Goal: Obtain resource: Obtain resource

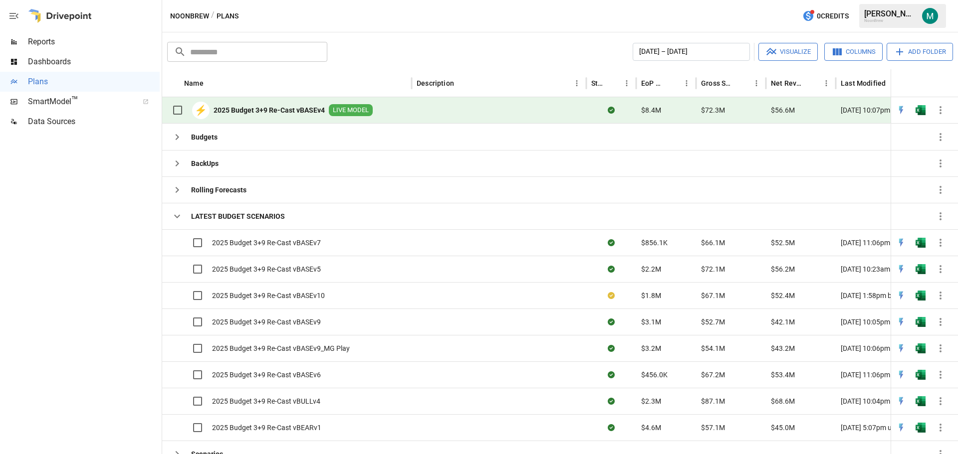
click at [254, 111] on b "2025 Budget 3+9 Re-Cast vBASEv4" at bounding box center [269, 110] width 111 height 10
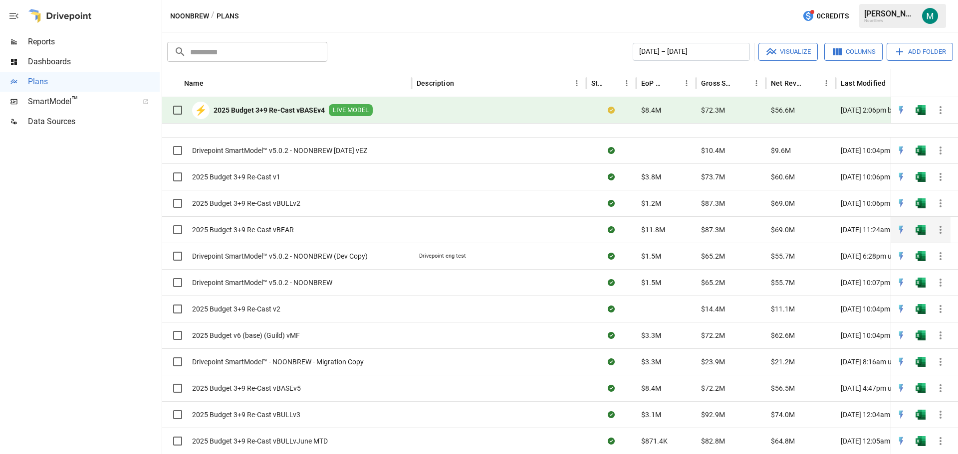
scroll to position [344, 0]
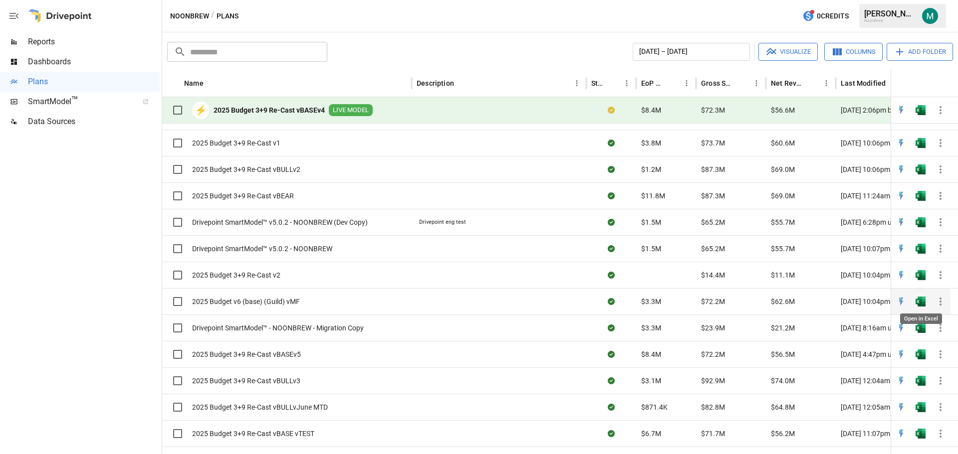
click at [919, 303] on img "Open in Excel" at bounding box center [920, 302] width 10 height 10
click at [281, 303] on span "2025 Budget v6 (base) (Guild) vMF" at bounding box center [246, 302] width 108 height 10
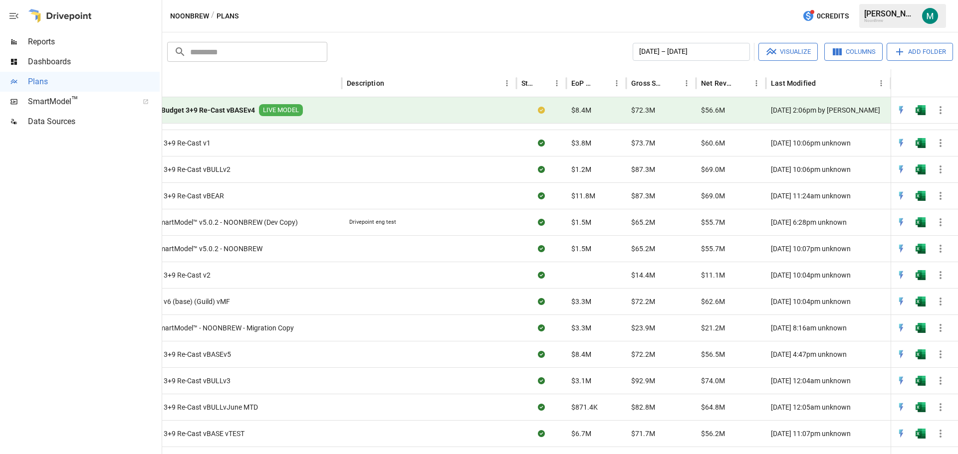
scroll to position [417, 0]
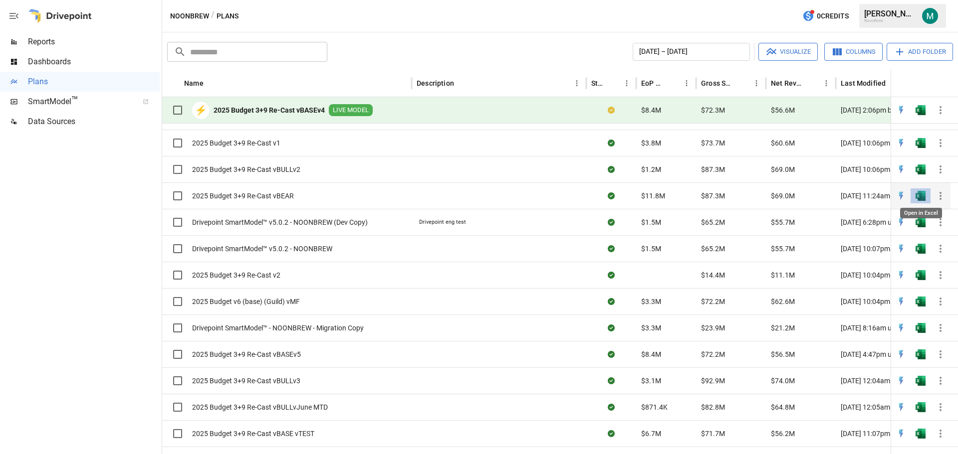
click at [916, 195] on img "Open in Excel" at bounding box center [920, 196] width 10 height 10
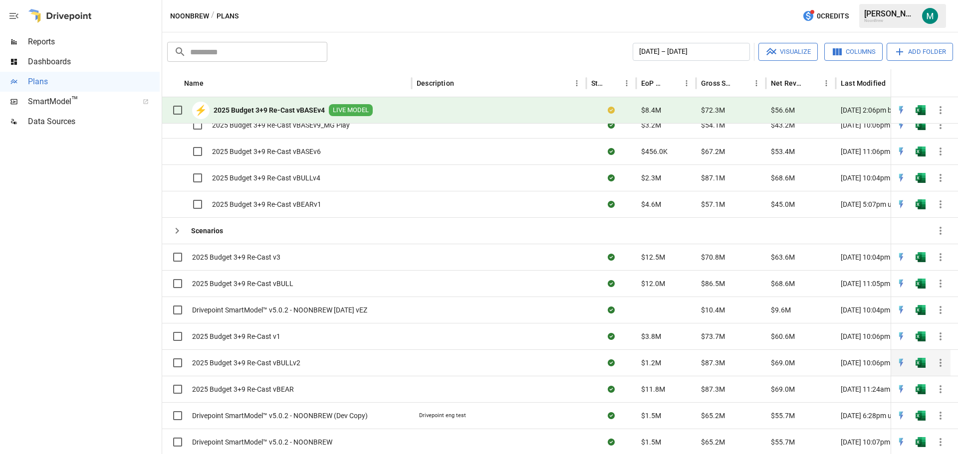
scroll to position [0, 0]
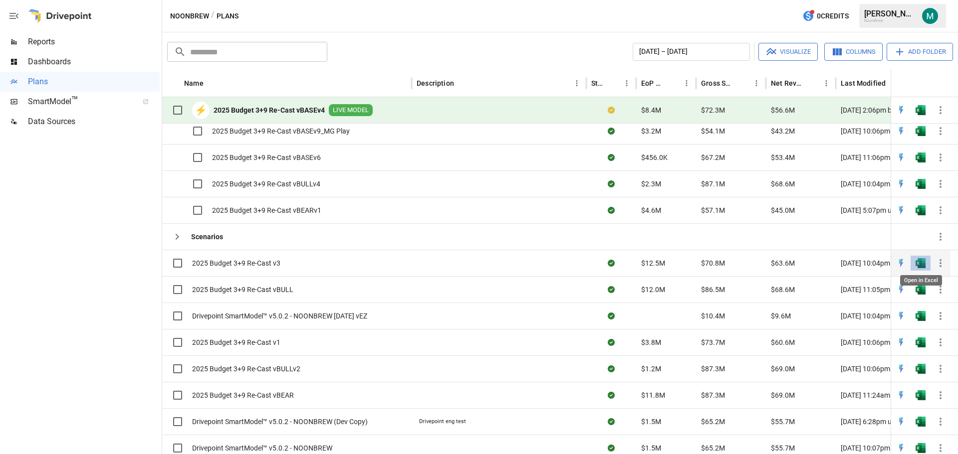
click at [918, 264] on img "Open in Excel" at bounding box center [920, 263] width 10 height 10
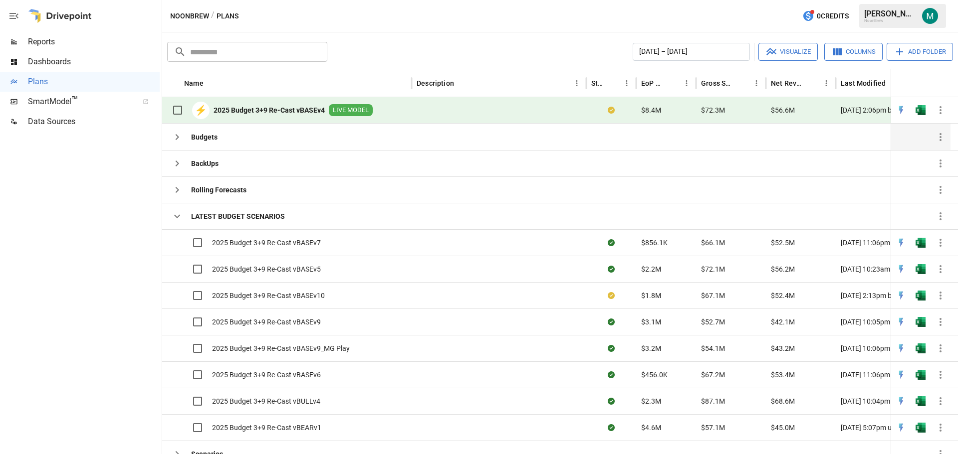
click at [172, 136] on icon "button" at bounding box center [177, 137] width 12 height 12
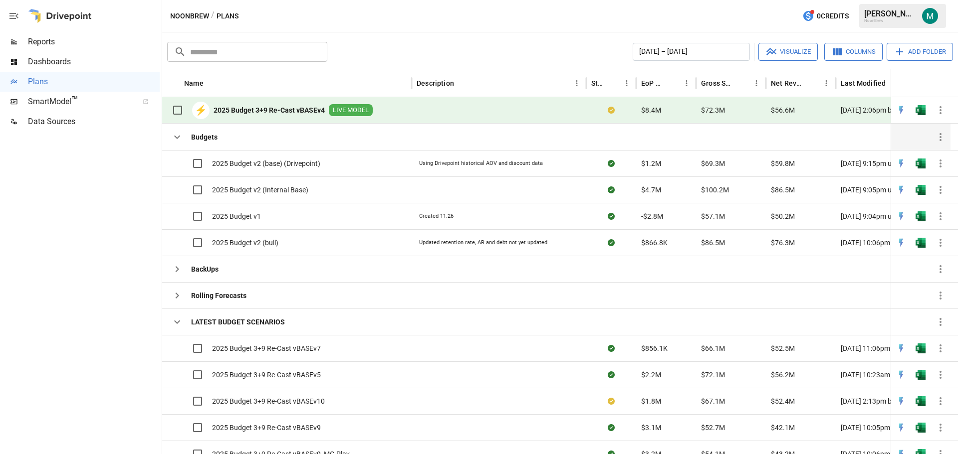
click at [173, 137] on icon "button" at bounding box center [177, 137] width 12 height 12
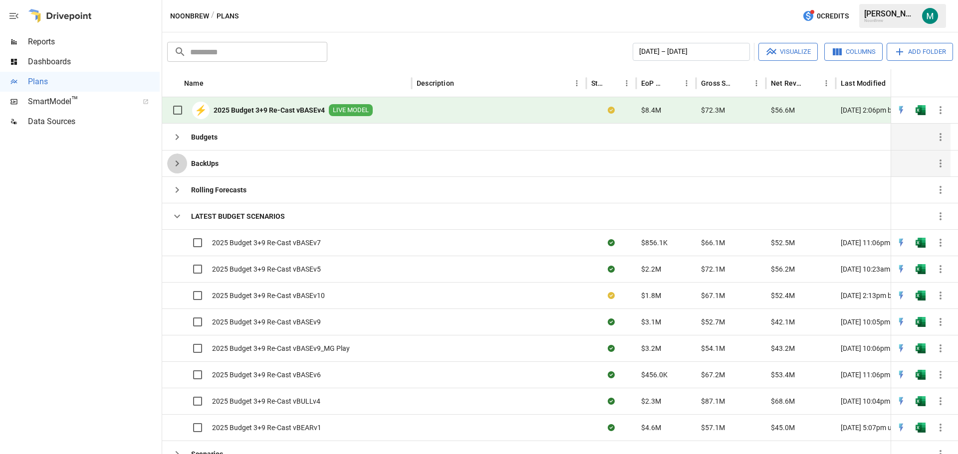
click at [176, 166] on icon "button" at bounding box center [177, 164] width 12 height 12
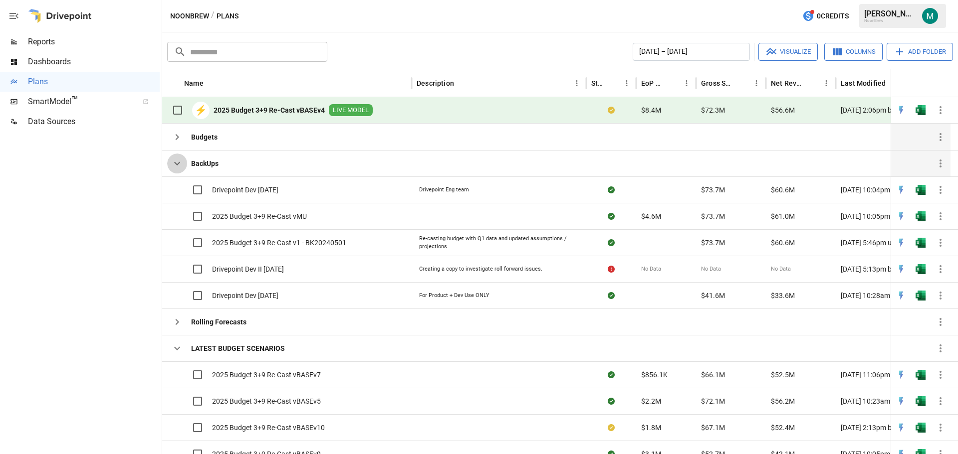
click at [176, 165] on icon "button" at bounding box center [177, 164] width 12 height 12
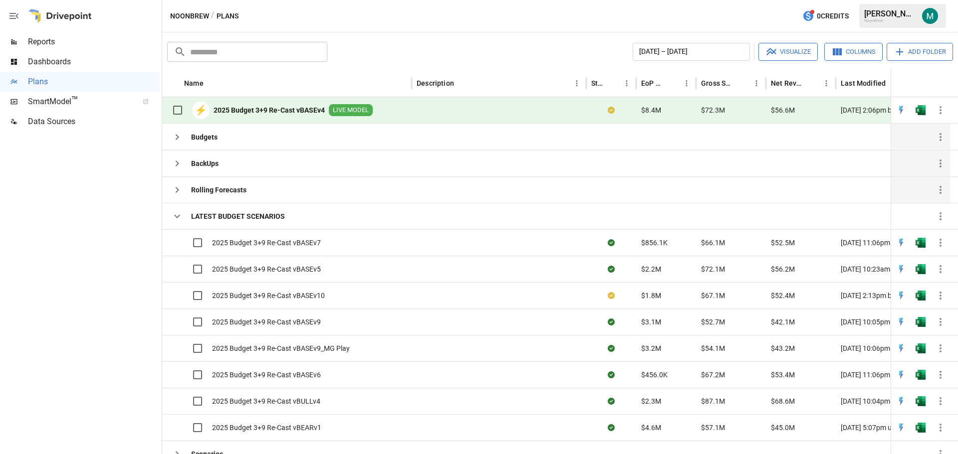
click at [180, 190] on icon "button" at bounding box center [177, 190] width 12 height 12
click at [174, 191] on icon "button" at bounding box center [177, 190] width 12 height 12
click at [178, 171] on button "button" at bounding box center [177, 164] width 20 height 20
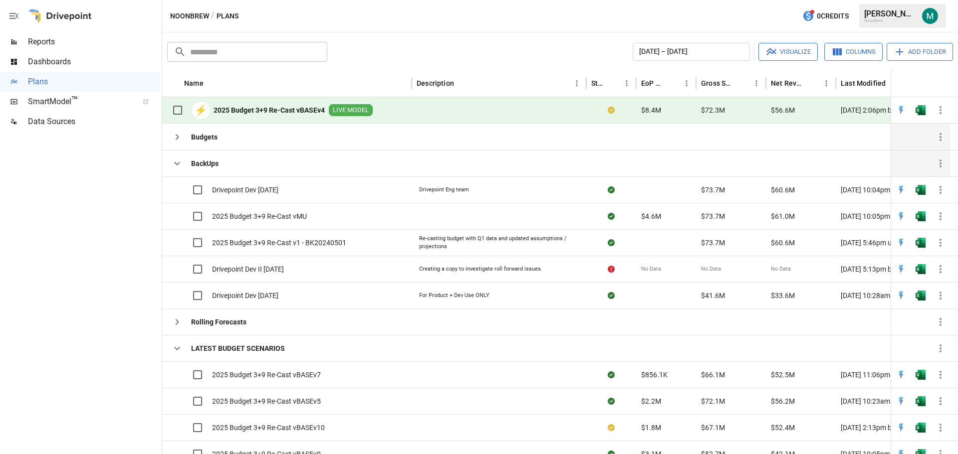
click at [178, 170] on button "button" at bounding box center [177, 164] width 20 height 20
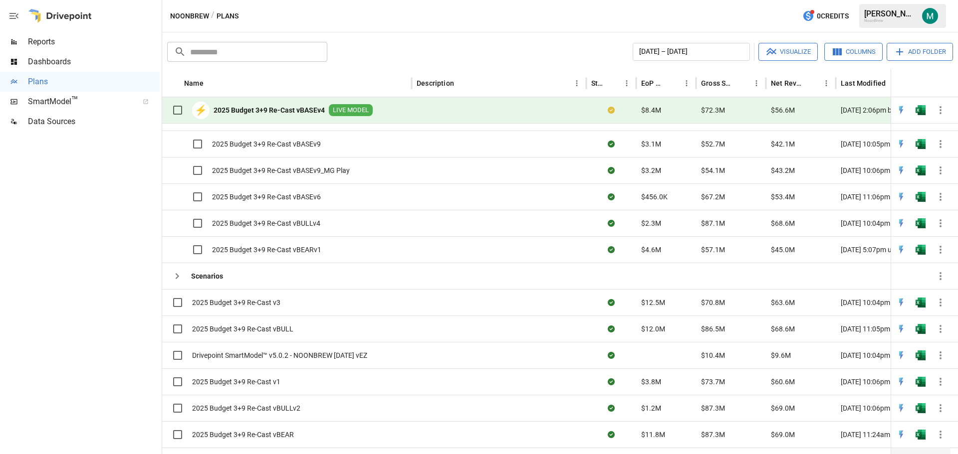
scroll to position [168, 0]
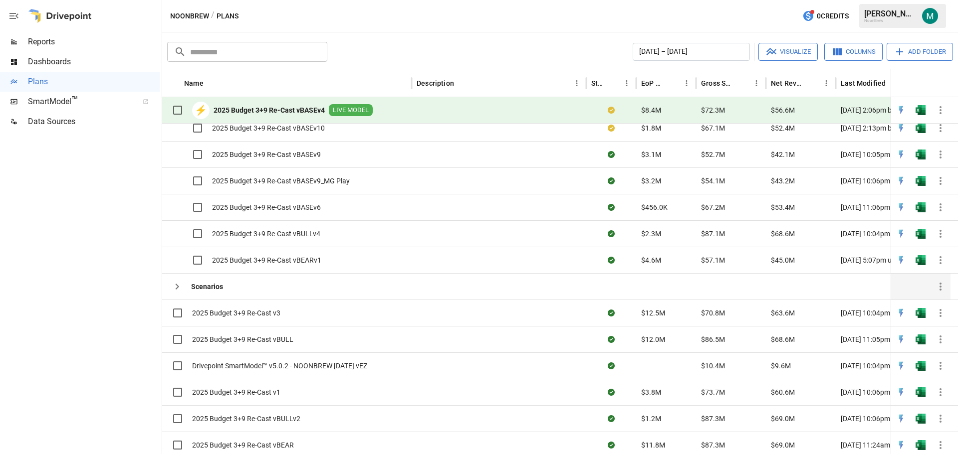
click at [175, 290] on icon "button" at bounding box center [177, 287] width 12 height 12
click at [175, 289] on icon "button" at bounding box center [177, 287] width 12 height 12
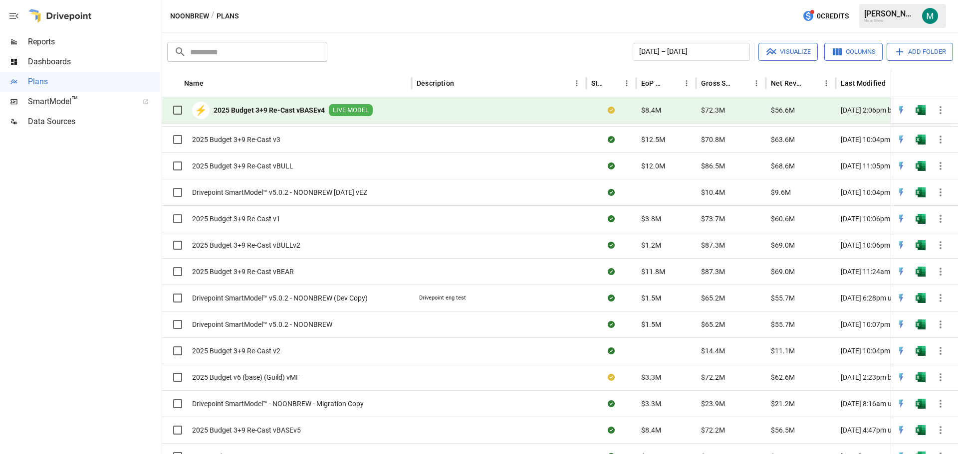
scroll to position [344, 0]
